Goal: Information Seeking & Learning: Learn about a topic

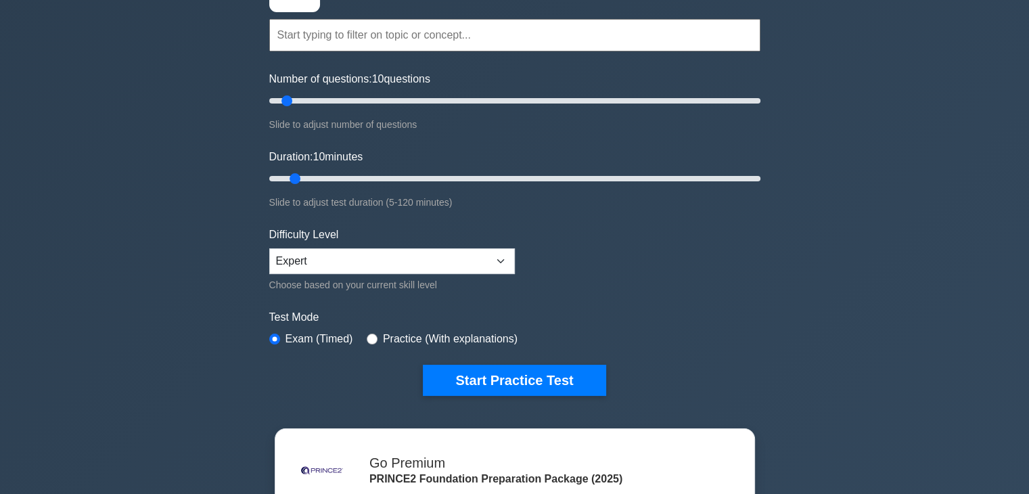
scroll to position [135, 0]
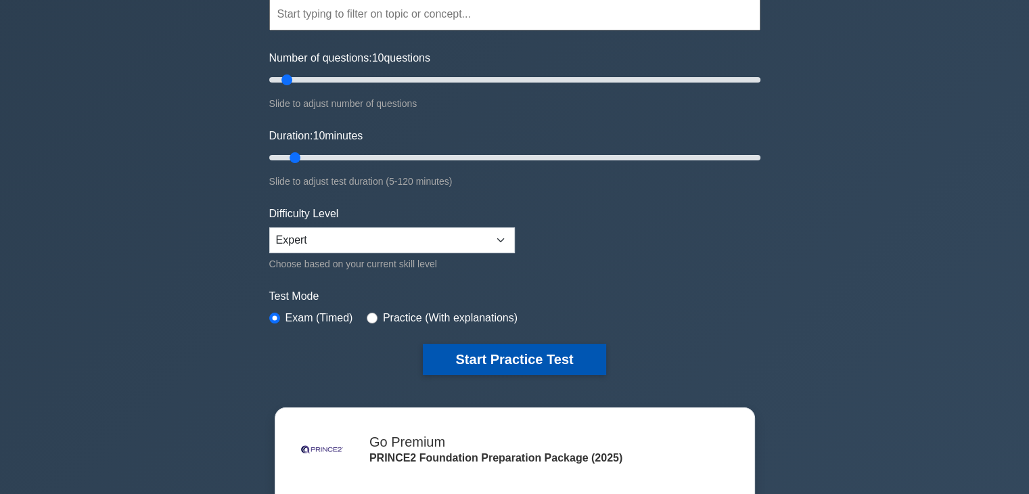
drag, startPoint x: 553, startPoint y: 352, endPoint x: 595, endPoint y: 366, distance: 44.1
click at [553, 352] on button "Start Practice Test" at bounding box center [514, 359] width 183 height 31
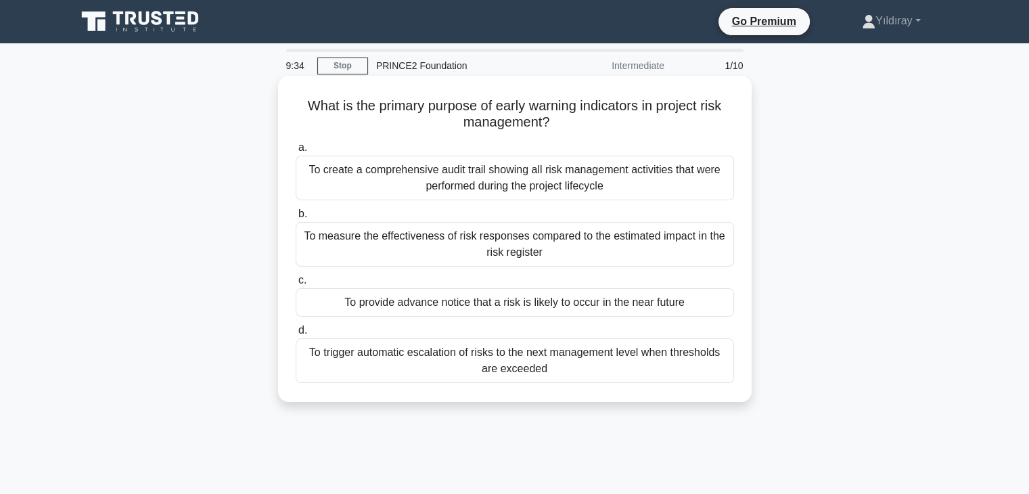
click at [628, 306] on div "To provide advance notice that a risk is likely to occur in the near future" at bounding box center [515, 302] width 438 height 28
click at [296, 285] on input "c. To provide advance notice that a risk is likely to occur in the near future" at bounding box center [296, 280] width 0 height 9
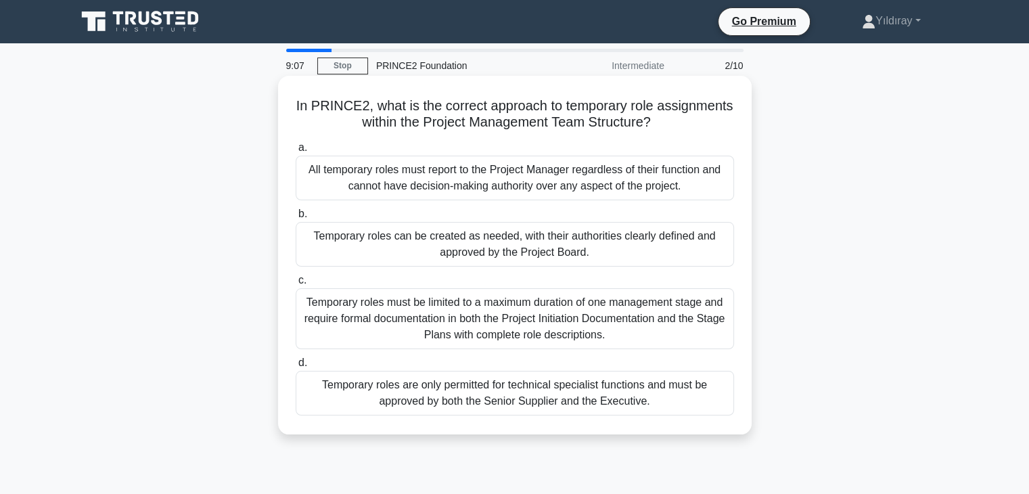
click at [623, 237] on div "Temporary roles can be created as needed, with their authorities clearly define…" at bounding box center [515, 244] width 438 height 45
click at [296, 218] on input "b. Temporary roles can be created as needed, with their authorities clearly def…" at bounding box center [296, 214] width 0 height 9
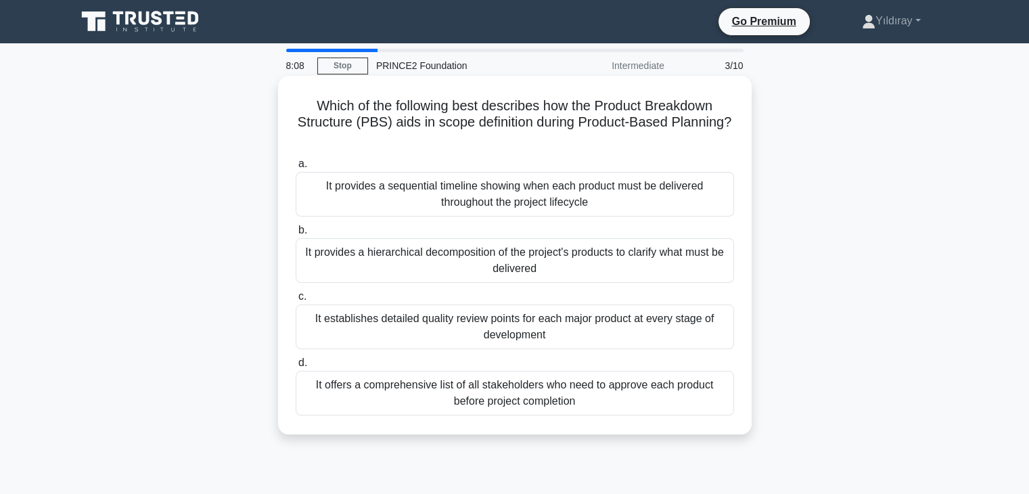
click at [628, 255] on div "It provides a hierarchical decomposition of the project's products to clarify w…" at bounding box center [515, 260] width 438 height 45
click at [296, 235] on input "b. It provides a hierarchical decomposition of the project's products to clarif…" at bounding box center [296, 230] width 0 height 9
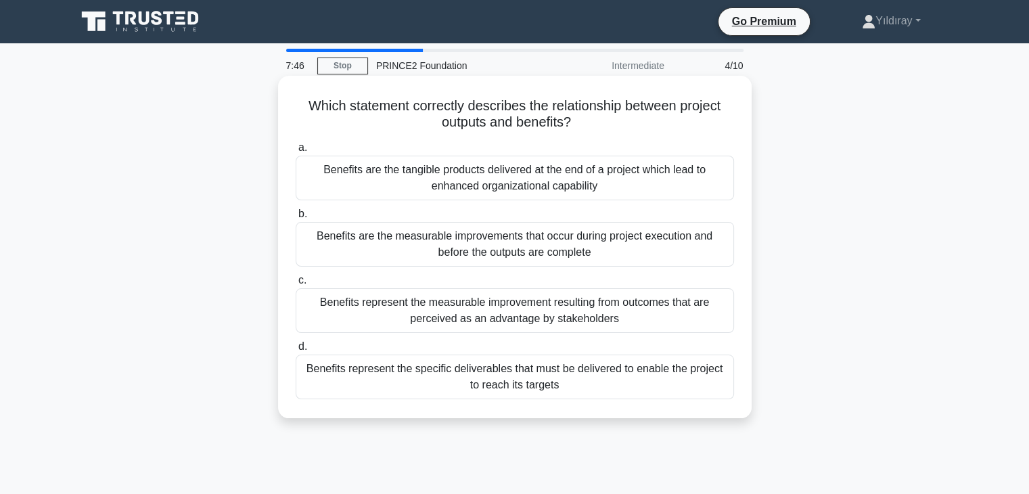
click at [622, 317] on div "Benefits represent the measurable improvement resulting from outcomes that are …" at bounding box center [515, 310] width 438 height 45
click at [296, 285] on input "c. Benefits represent the measurable improvement resulting from outcomes that a…" at bounding box center [296, 280] width 0 height 9
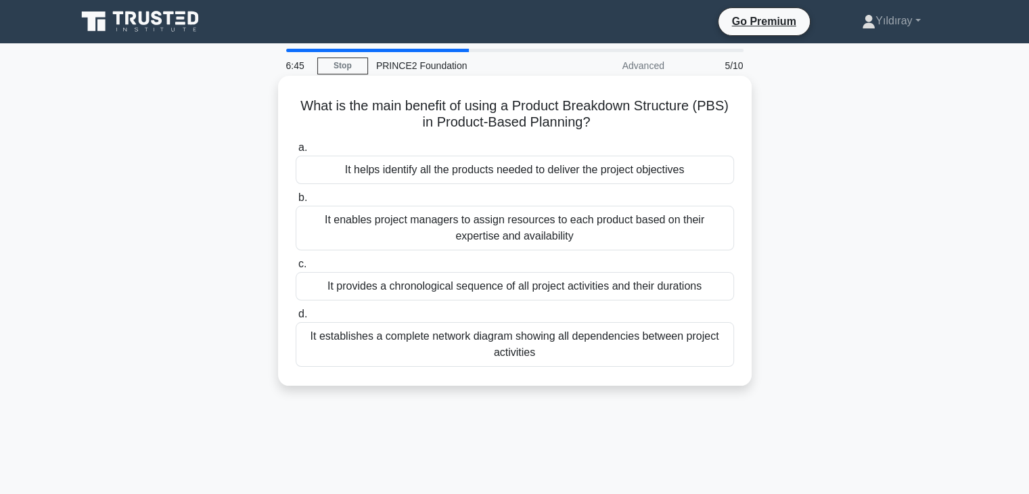
click at [603, 347] on div "It establishes a complete network diagram showing all dependencies between proj…" at bounding box center [515, 344] width 438 height 45
click at [296, 319] on input "d. It establishes a complete network diagram showing all dependencies between p…" at bounding box center [296, 314] width 0 height 9
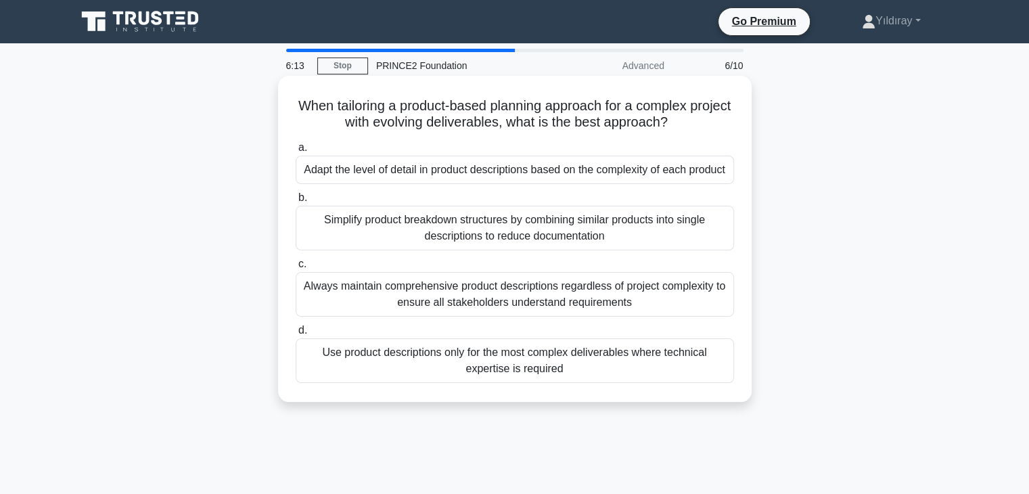
click at [457, 172] on div "Adapt the level of detail in product descriptions based on the complexity of ea…" at bounding box center [515, 170] width 438 height 28
click at [296, 152] on input "a. Adapt the level of detail in product descriptions based on the complexity of…" at bounding box center [296, 147] width 0 height 9
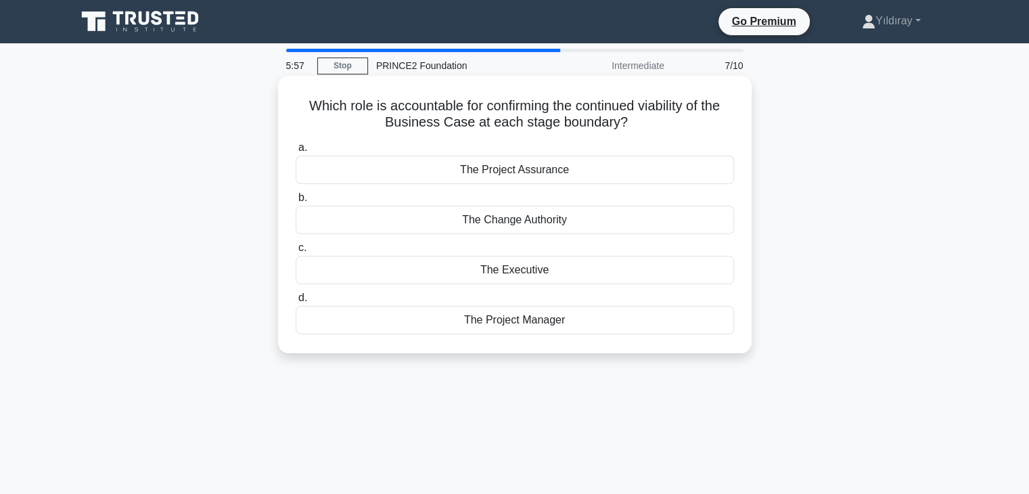
click at [545, 273] on div "The Executive" at bounding box center [515, 270] width 438 height 28
click at [296, 252] on input "c. The Executive" at bounding box center [296, 248] width 0 height 9
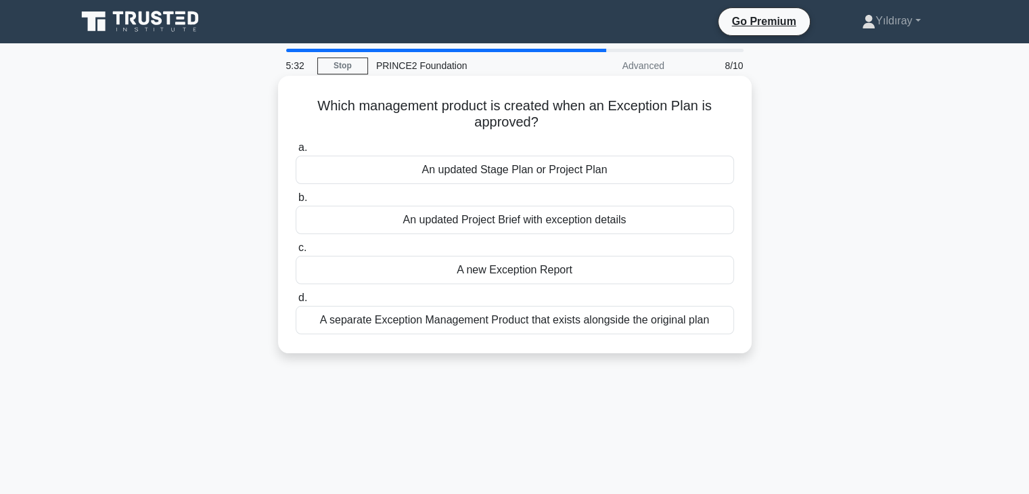
click at [559, 176] on div "An updated Stage Plan or Project Plan" at bounding box center [515, 170] width 438 height 28
click at [296, 152] on input "a. An updated Stage Plan or Project Plan" at bounding box center [296, 147] width 0 height 9
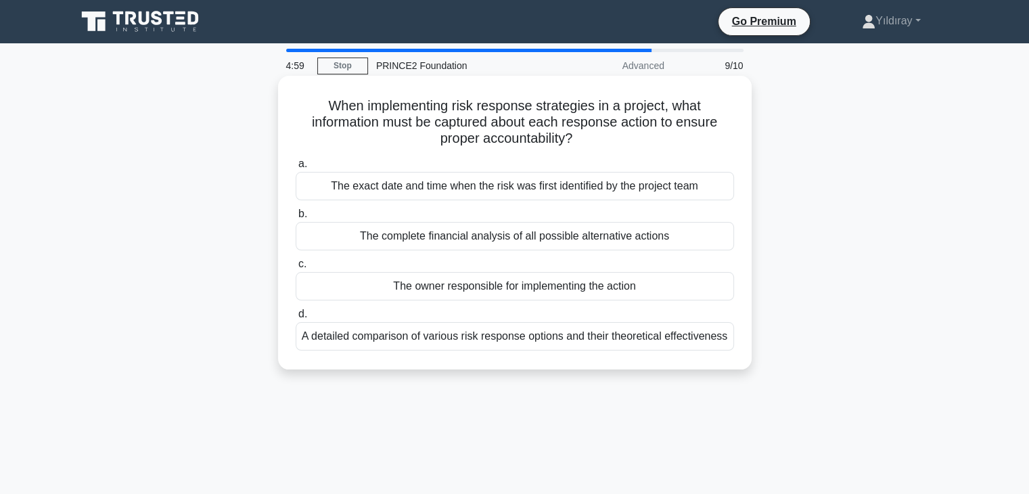
click at [547, 285] on div "The owner responsible for implementing the action" at bounding box center [515, 286] width 438 height 28
click at [296, 269] on input "c. The owner responsible for implementing the action" at bounding box center [296, 264] width 0 height 9
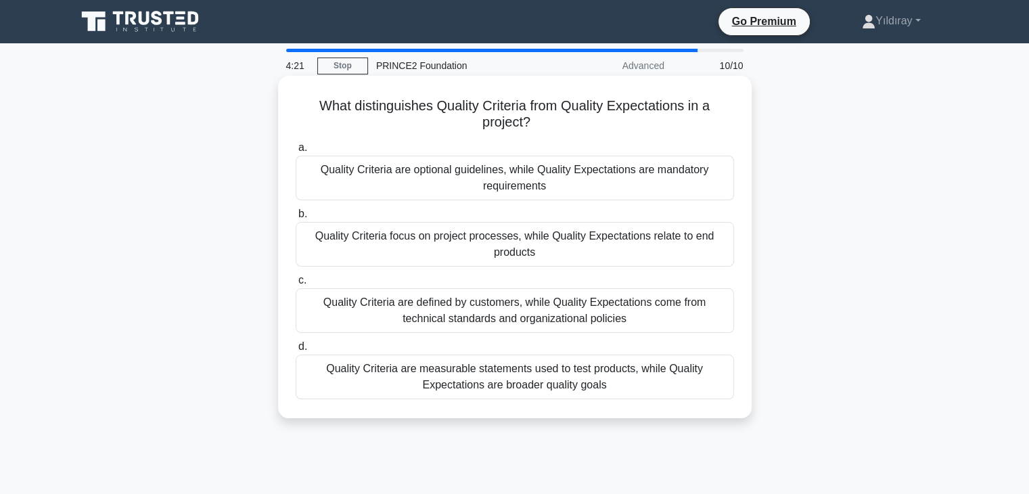
click at [639, 389] on div "Quality Criteria are measurable statements used to test products, while Quality…" at bounding box center [515, 376] width 438 height 45
click at [296, 351] on input "d. Quality Criteria are measurable statements used to test products, while Qual…" at bounding box center [296, 346] width 0 height 9
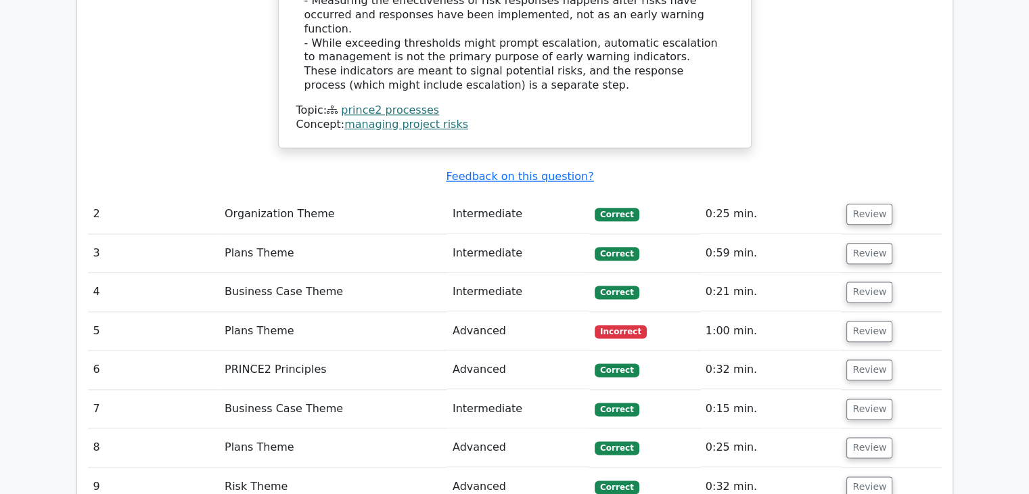
scroll to position [1691, 0]
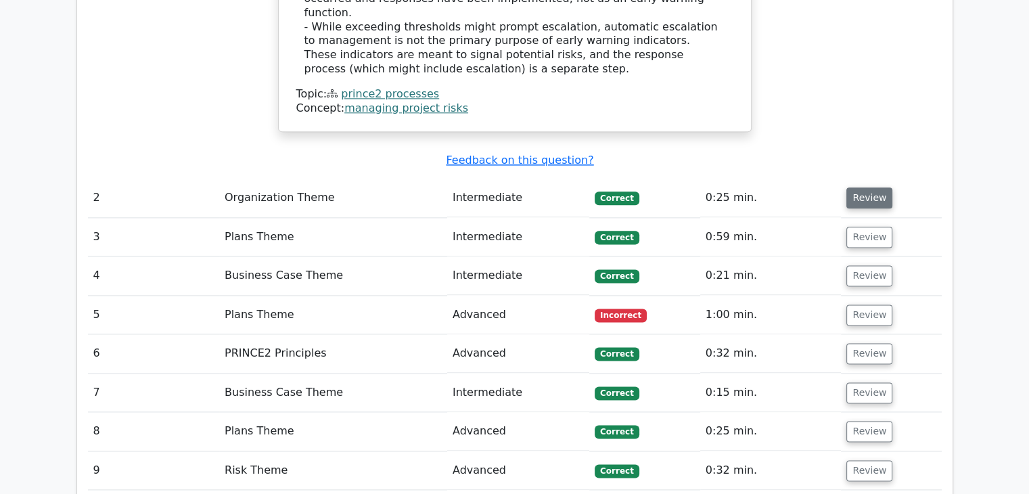
click at [873, 187] on button "Review" at bounding box center [869, 197] width 46 height 21
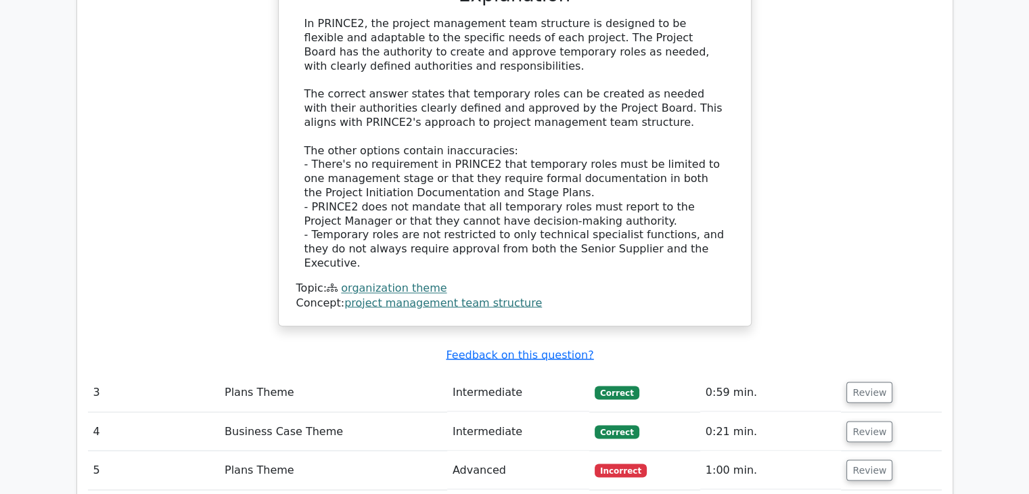
scroll to position [2300, 0]
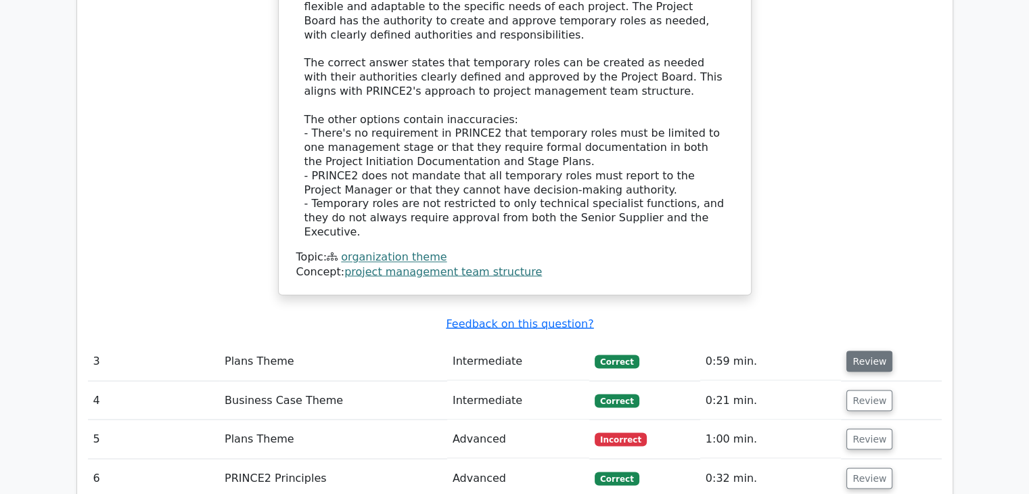
click at [859, 350] on button "Review" at bounding box center [869, 360] width 46 height 21
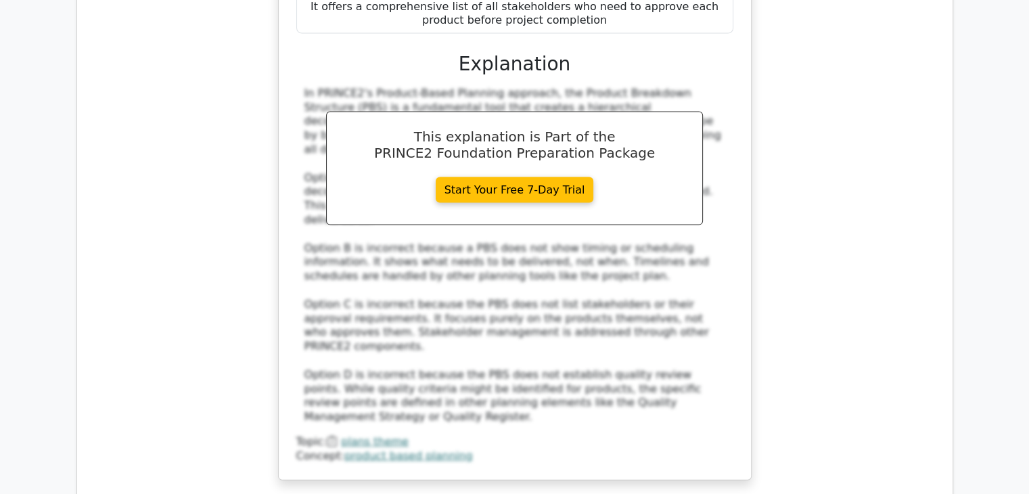
scroll to position [2976, 0]
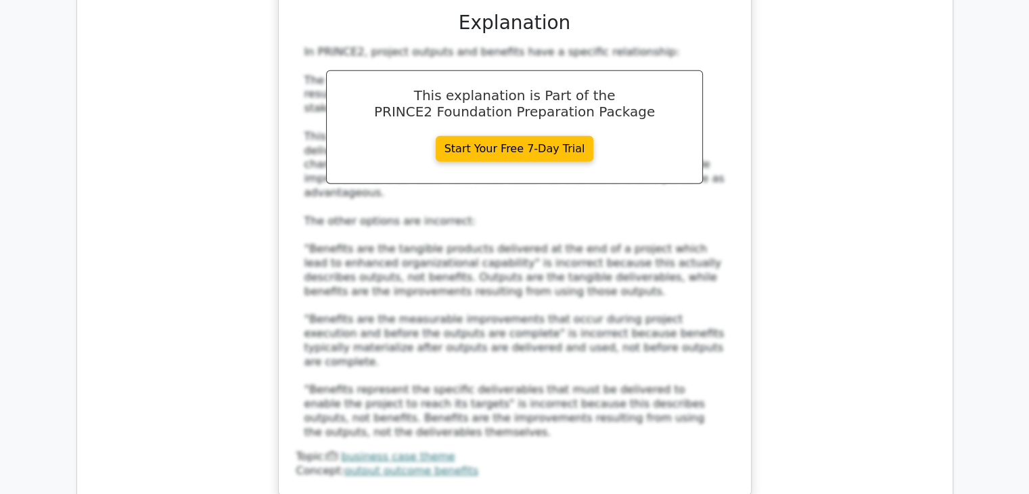
scroll to position [3923, 0]
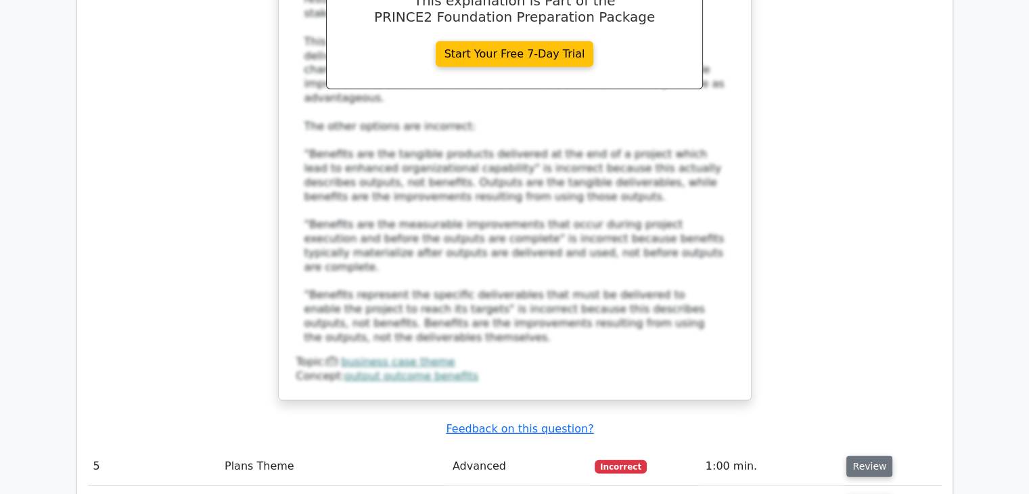
click at [861, 456] on button "Review" at bounding box center [869, 466] width 46 height 21
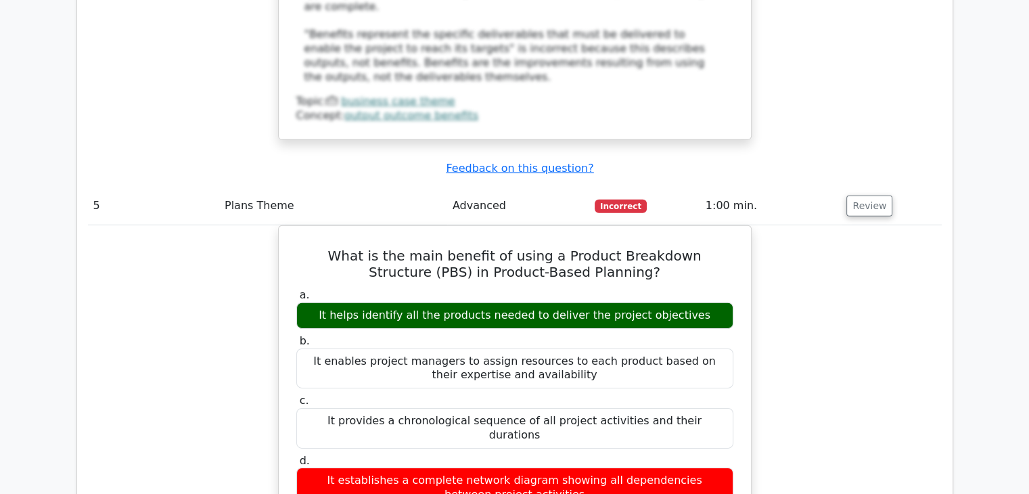
scroll to position [4194, 0]
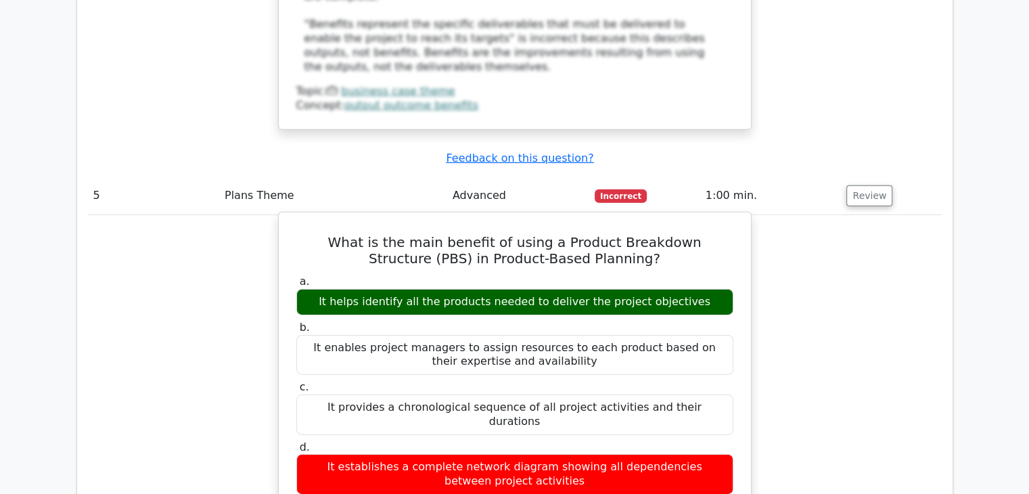
drag, startPoint x: 338, startPoint y: 57, endPoint x: 693, endPoint y: 64, distance: 354.5
click at [693, 289] on div "It helps identify all the products needed to deliver the project objectives" at bounding box center [514, 302] width 437 height 26
copy div "It helps identify all the products needed to deliver the project objectives"
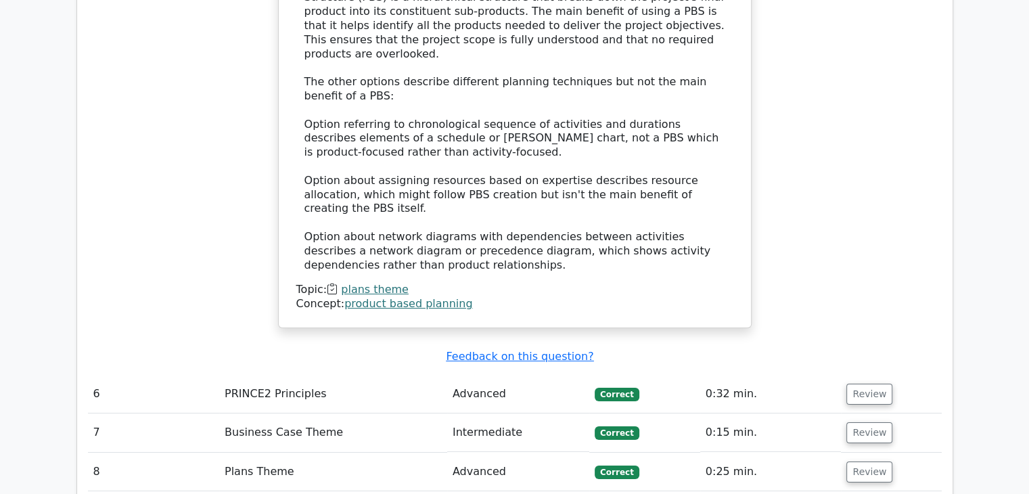
scroll to position [4803, 0]
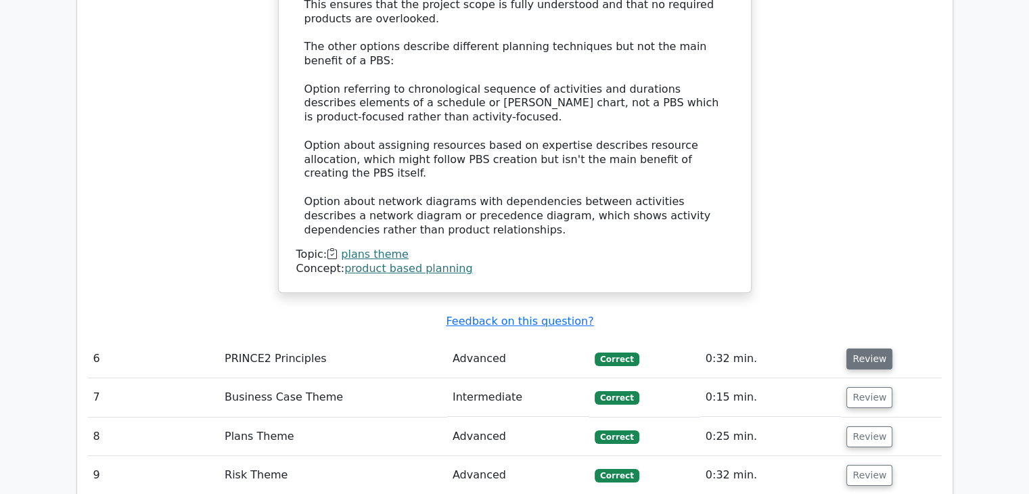
click at [873, 348] on button "Review" at bounding box center [869, 358] width 46 height 21
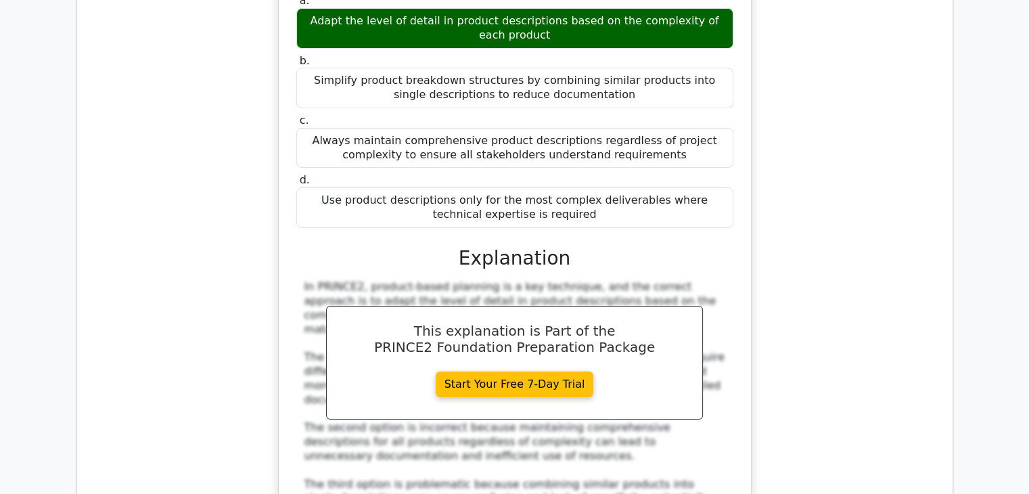
scroll to position [5276, 0]
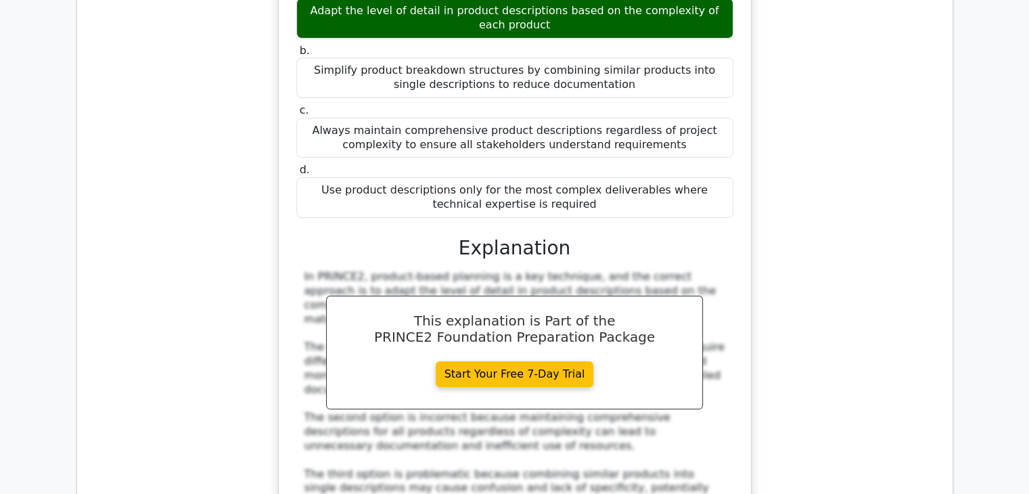
drag, startPoint x: 873, startPoint y: 369, endPoint x: 850, endPoint y: 375, distance: 23.1
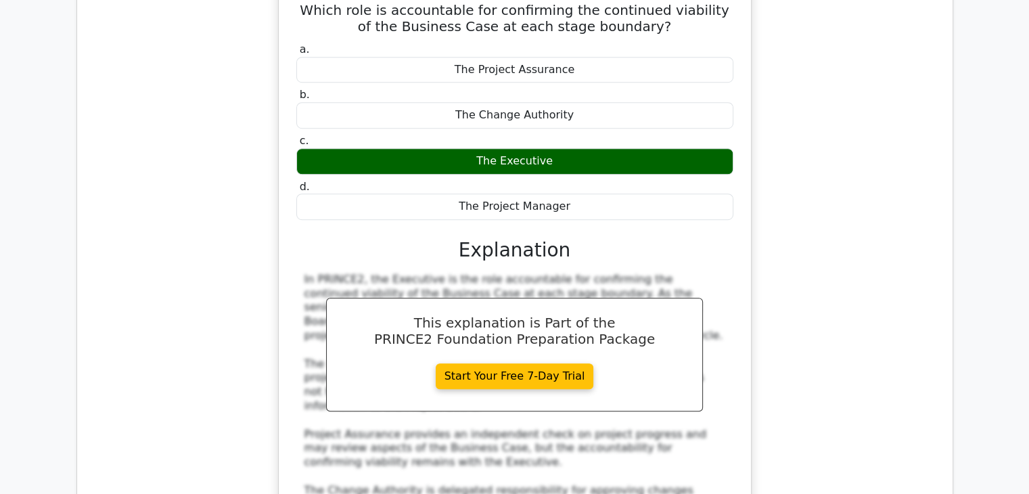
scroll to position [6020, 0]
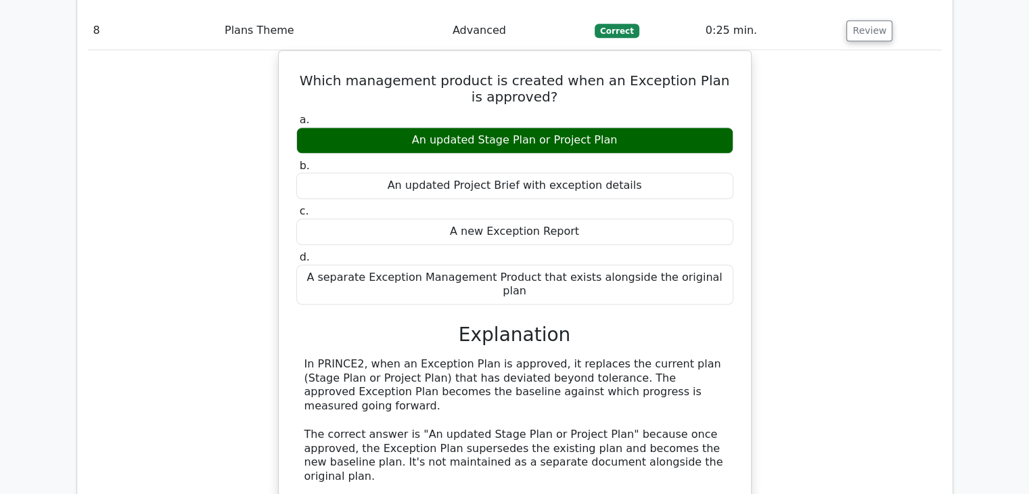
scroll to position [6764, 0]
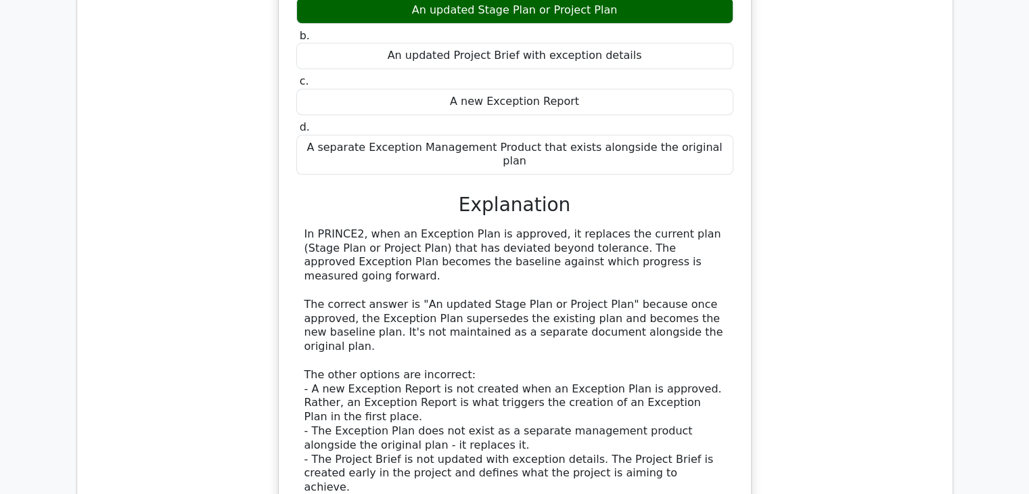
drag, startPoint x: 865, startPoint y: 210, endPoint x: 863, endPoint y: 220, distance: 10.3
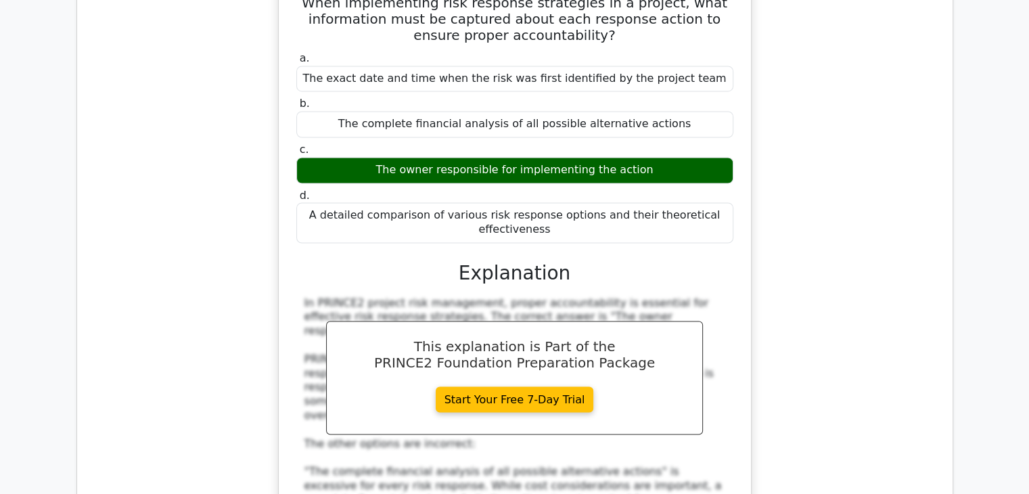
scroll to position [7509, 0]
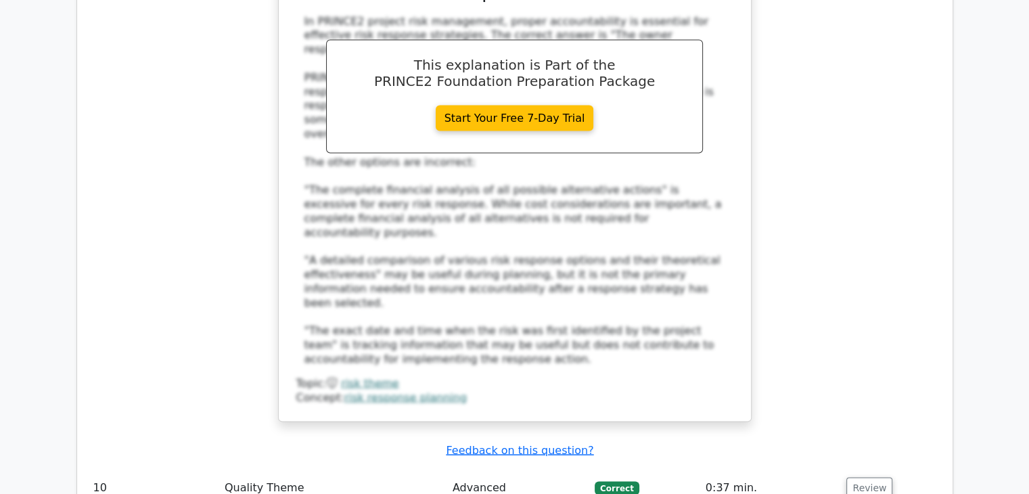
scroll to position [7712, 0]
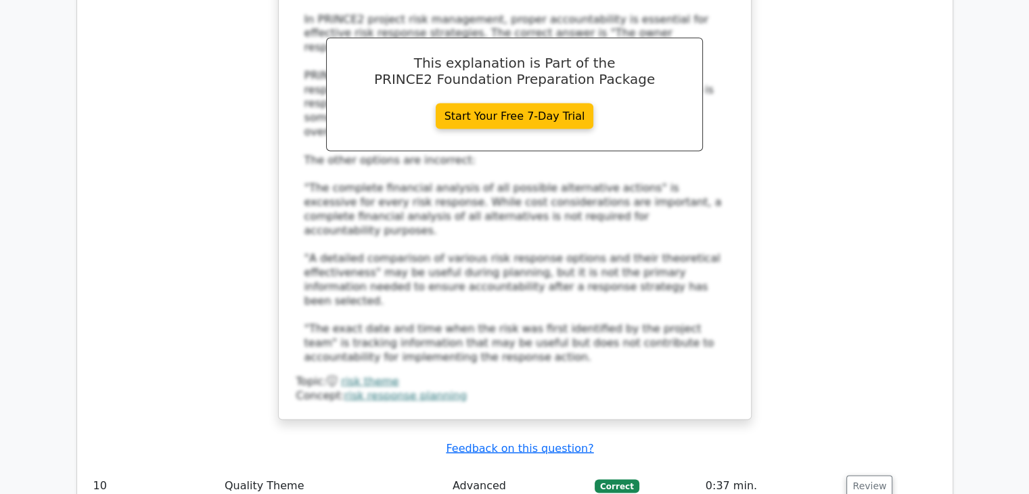
drag, startPoint x: 322, startPoint y: 309, endPoint x: 617, endPoint y: 321, distance: 295.2
copy div "Quality Criteria are measurable statements used to test products, while Quality…"
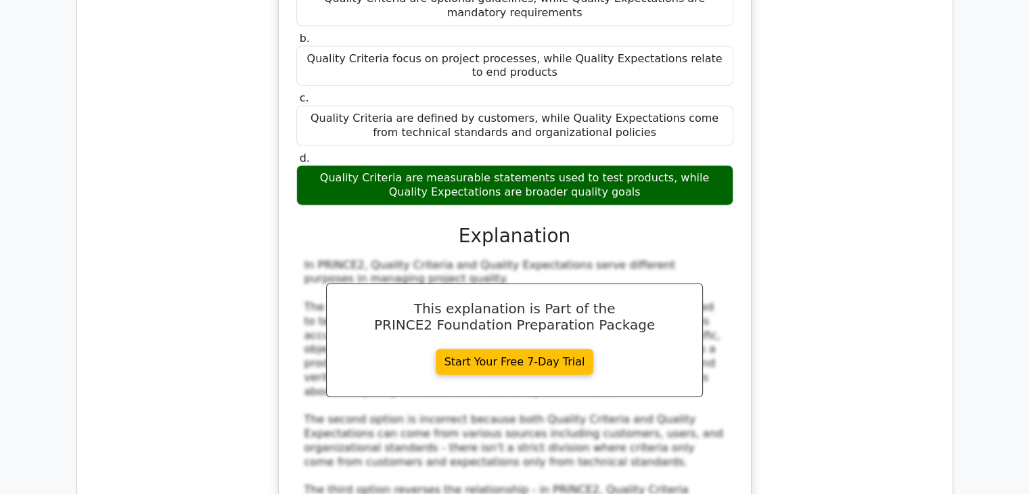
scroll to position [8253, 0]
